Goal: Task Accomplishment & Management: Manage account settings

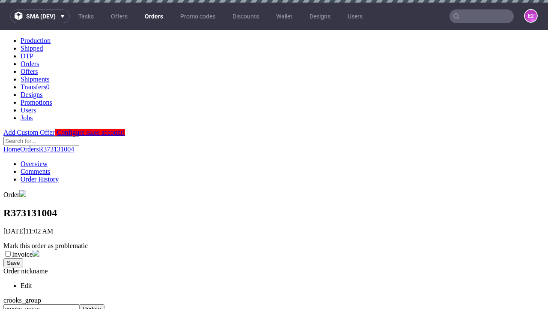
scroll to position [350, 0]
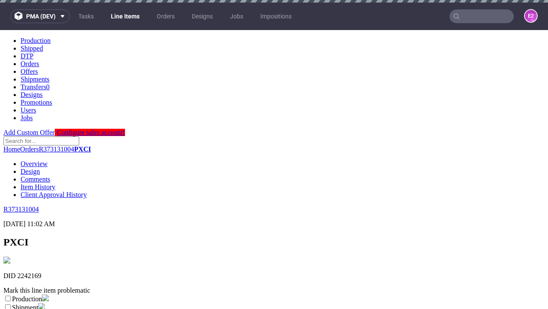
scroll to position [151, 0]
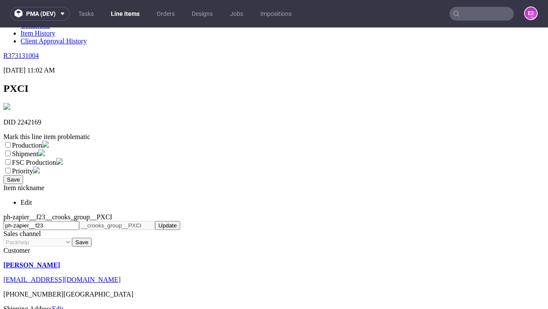
select select "dtp_ca_needed"
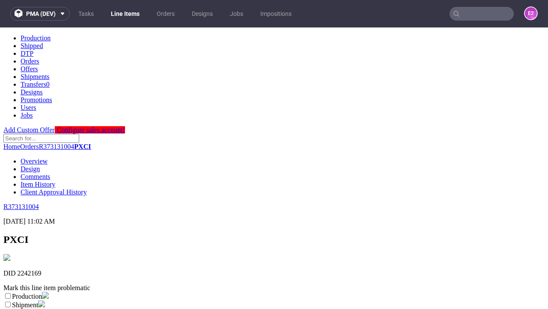
scroll to position [0, 0]
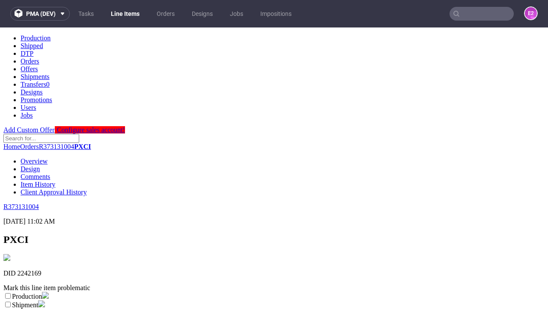
checkbox input "true"
